Goal: Navigation & Orientation: Find specific page/section

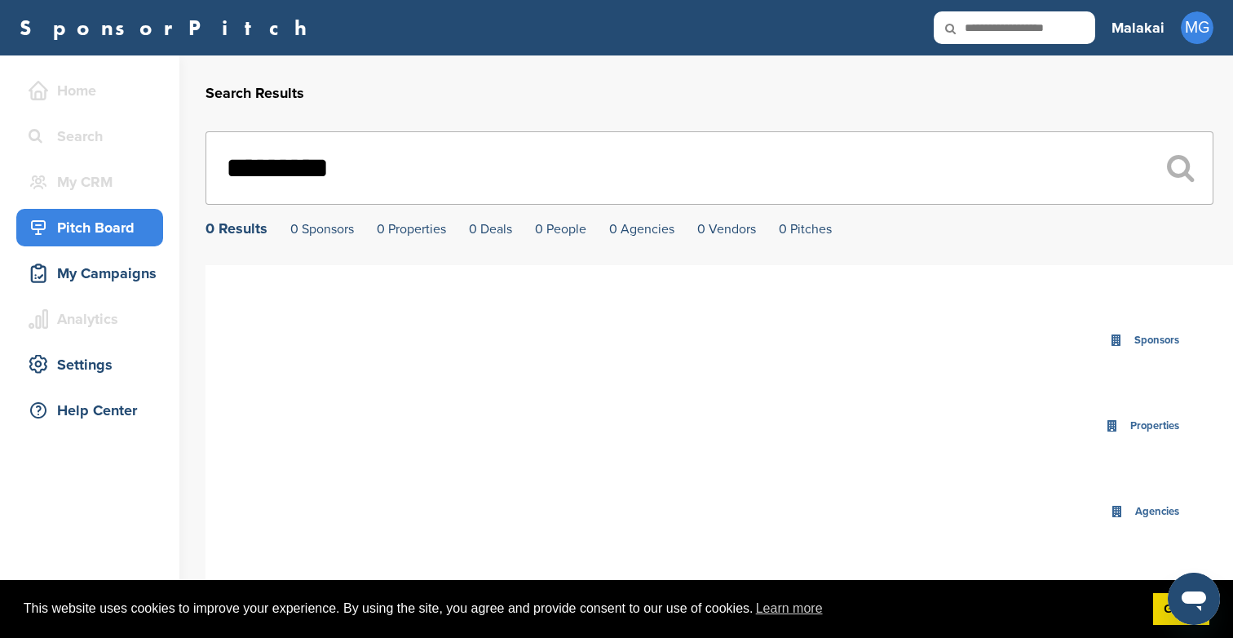
click at [128, 236] on div "Pitch Board" at bounding box center [93, 227] width 139 height 29
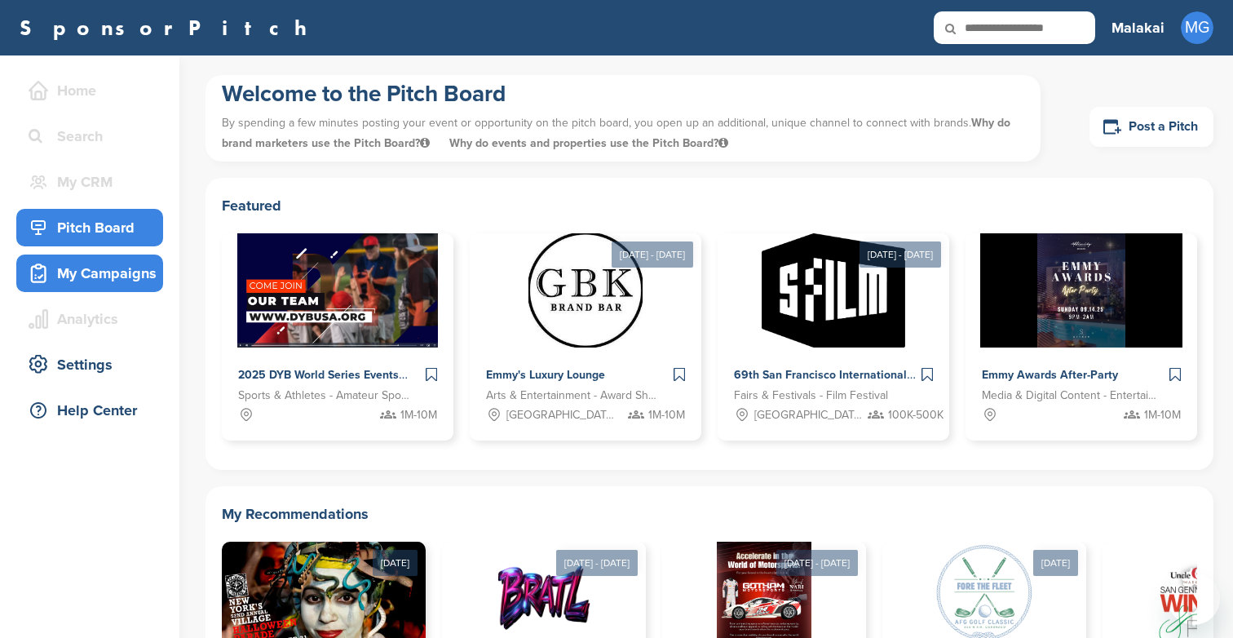
click at [85, 263] on div "My Campaigns" at bounding box center [93, 272] width 139 height 29
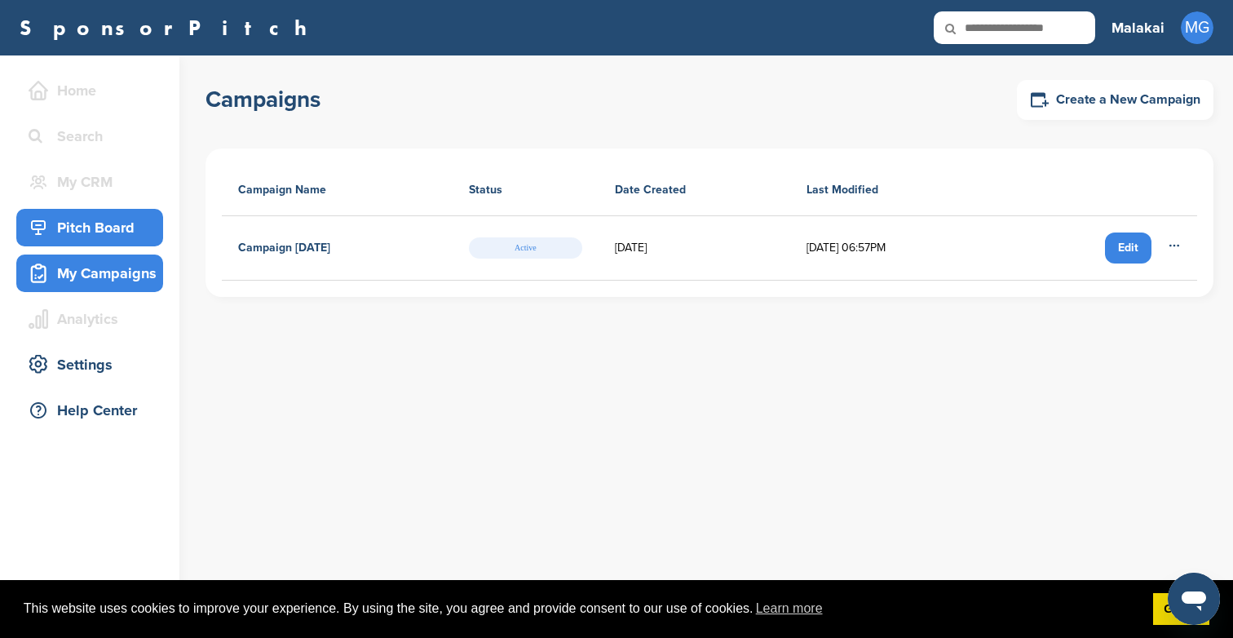
click at [111, 235] on div "Pitch Board" at bounding box center [93, 227] width 139 height 29
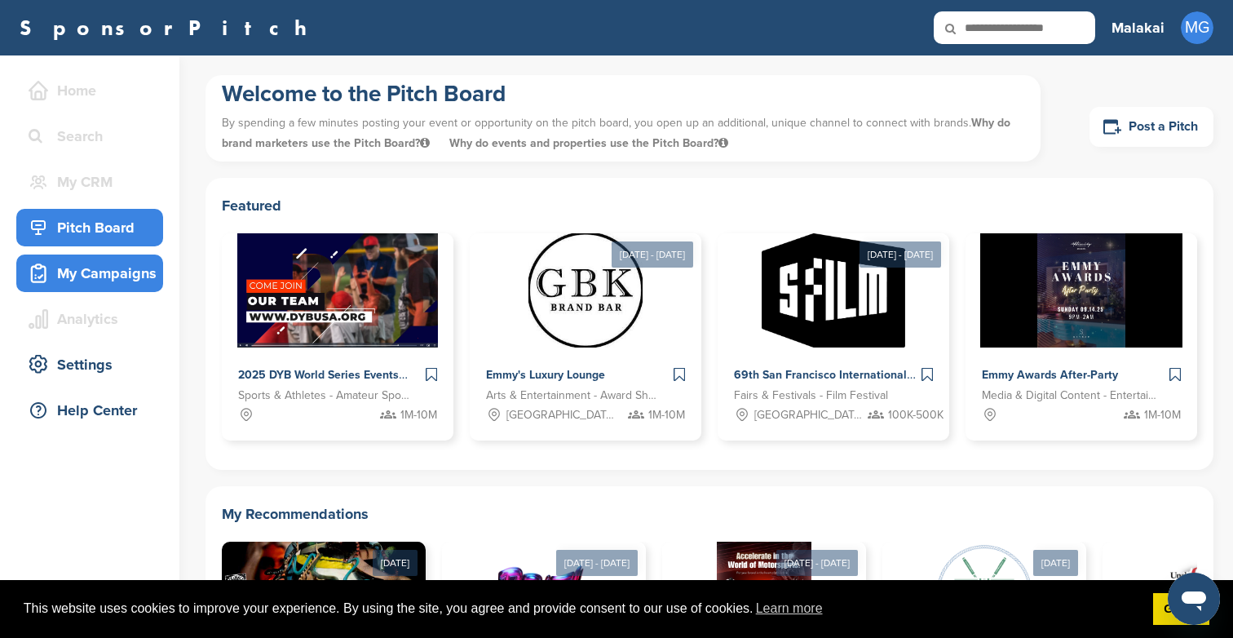
click at [130, 281] on div "My Campaigns" at bounding box center [93, 272] width 139 height 29
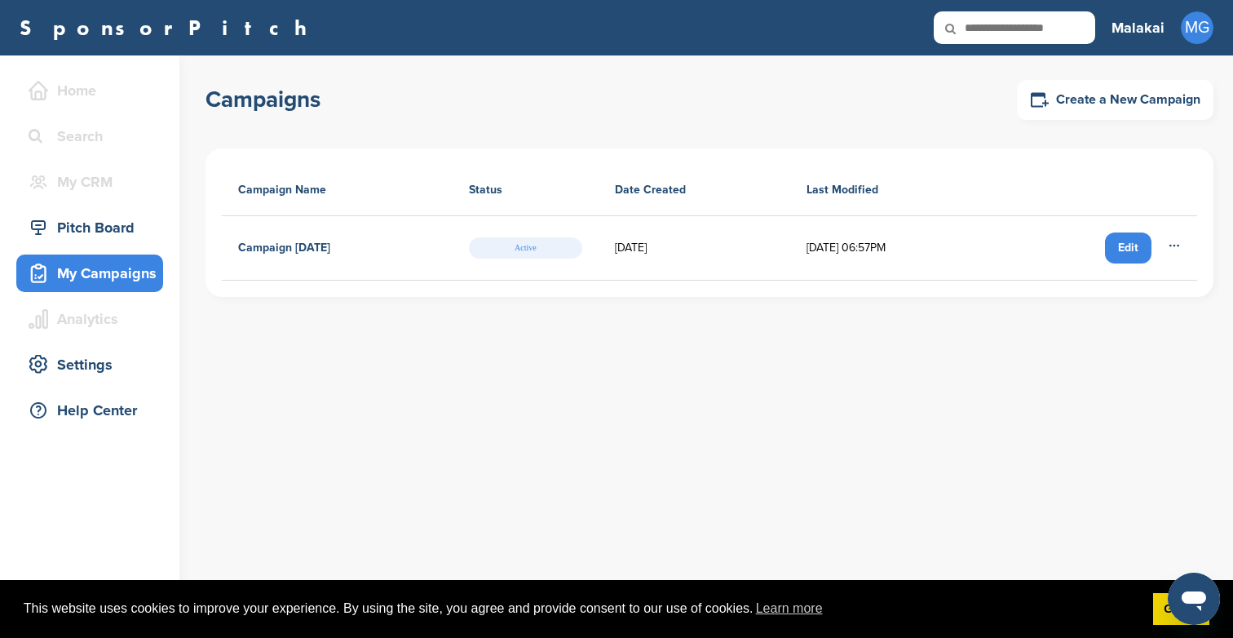
click at [532, 249] on span "Active" at bounding box center [525, 247] width 113 height 21
click at [1173, 243] on icon at bounding box center [1174, 245] width 13 height 13
click at [900, 345] on div "Campaigns Create a New Campaign Campaign Name Status Date Created Last Modified…" at bounding box center [718, 346] width 1027 height 582
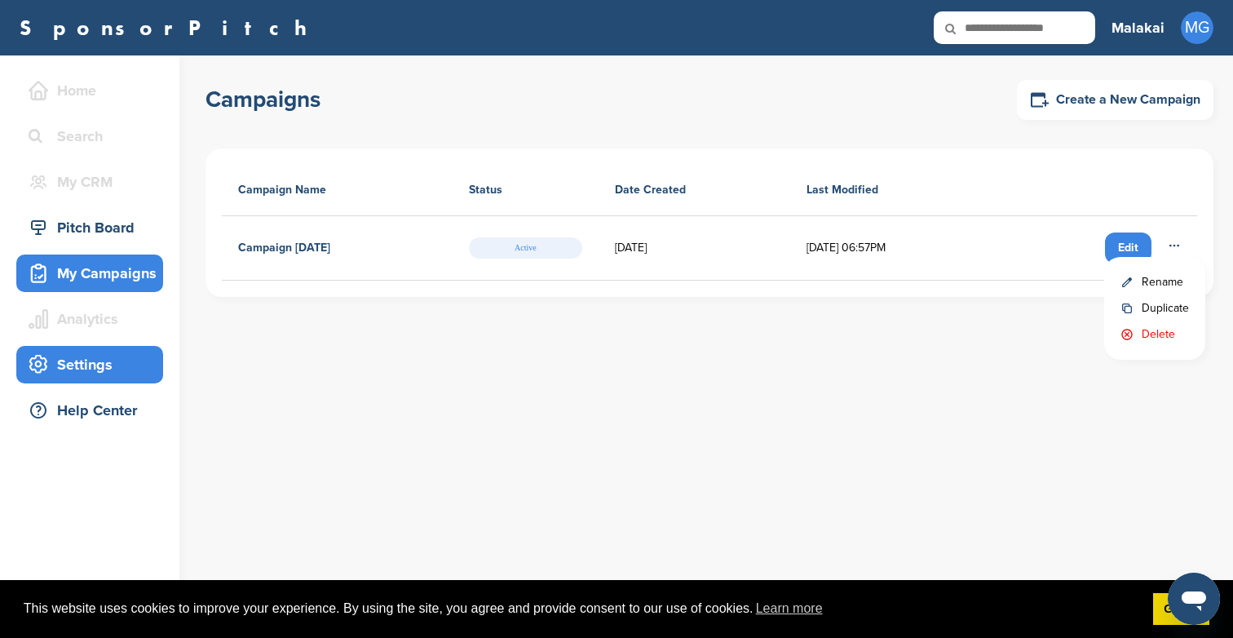
click at [77, 360] on div "Settings" at bounding box center [93, 364] width 139 height 29
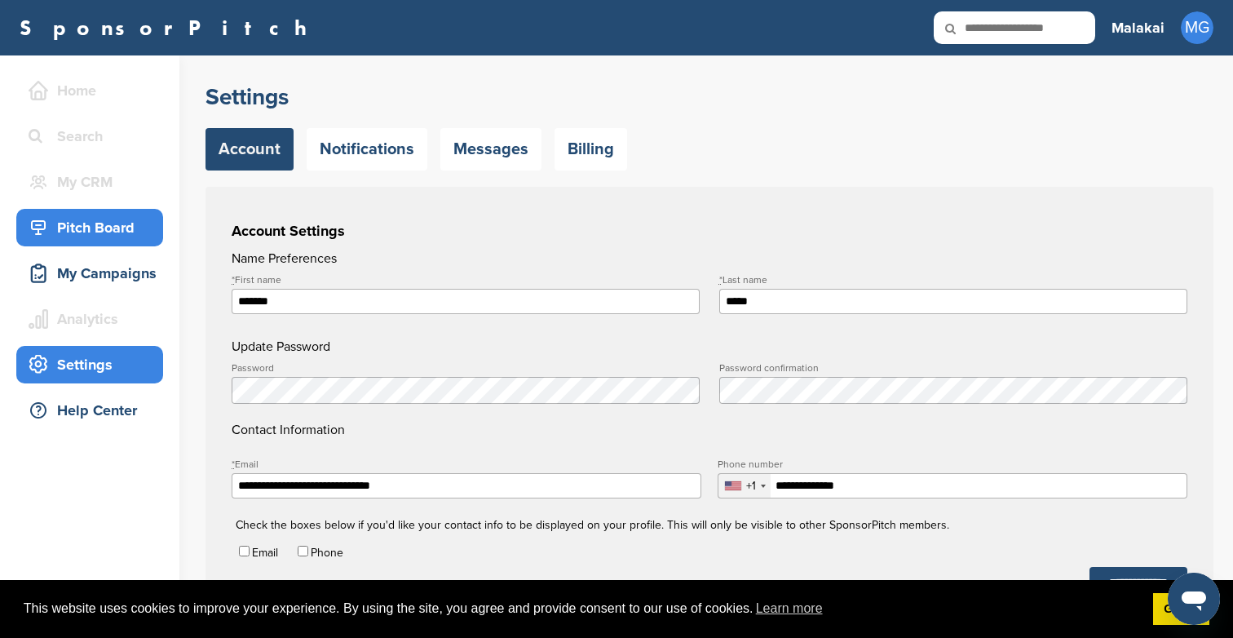
click at [62, 242] on div "Pitch Board" at bounding box center [89, 228] width 147 height 38
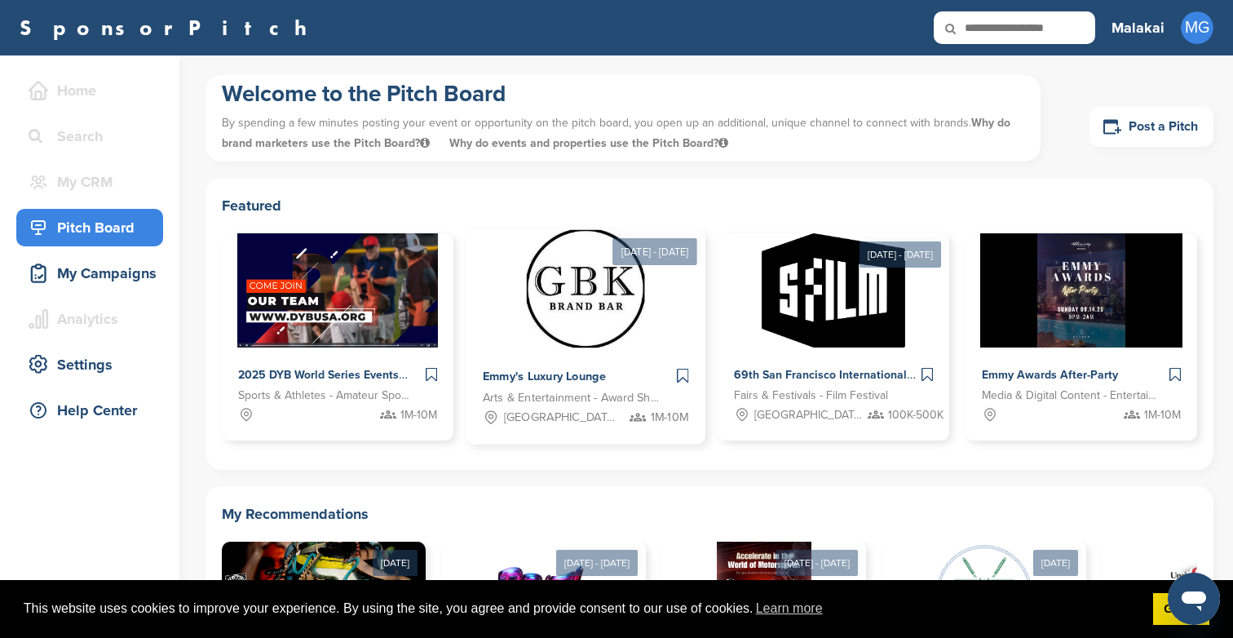
click at [520, 298] on div at bounding box center [586, 289] width 240 height 118
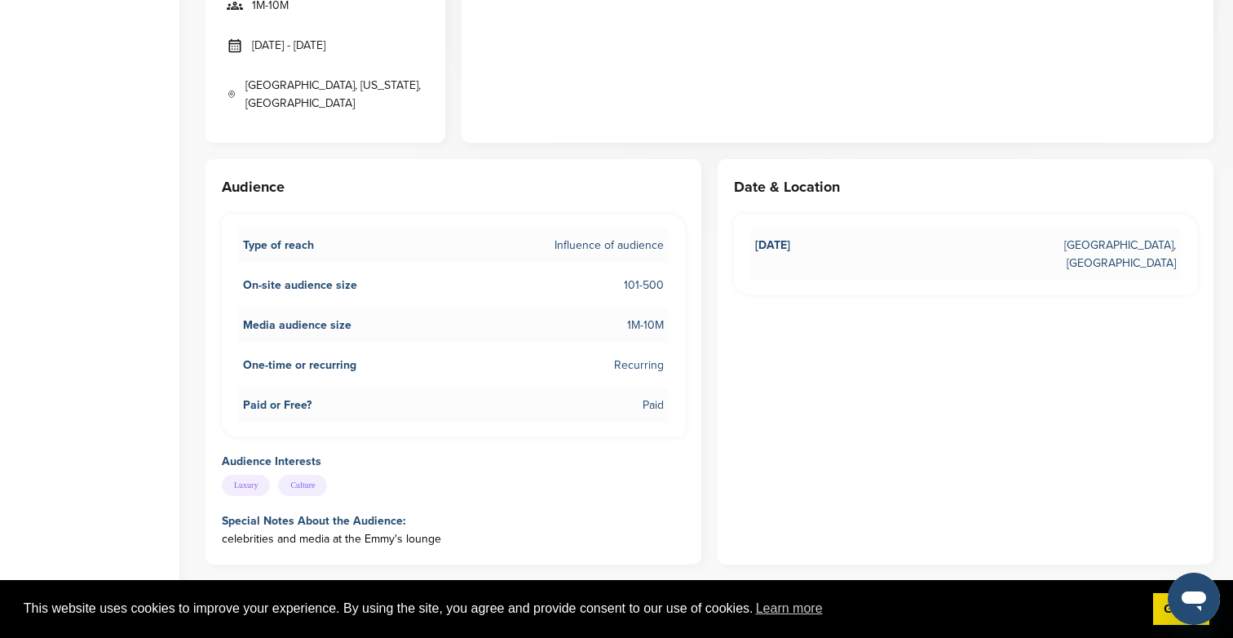
scroll to position [656, 0]
